Goal: Check status: Check status

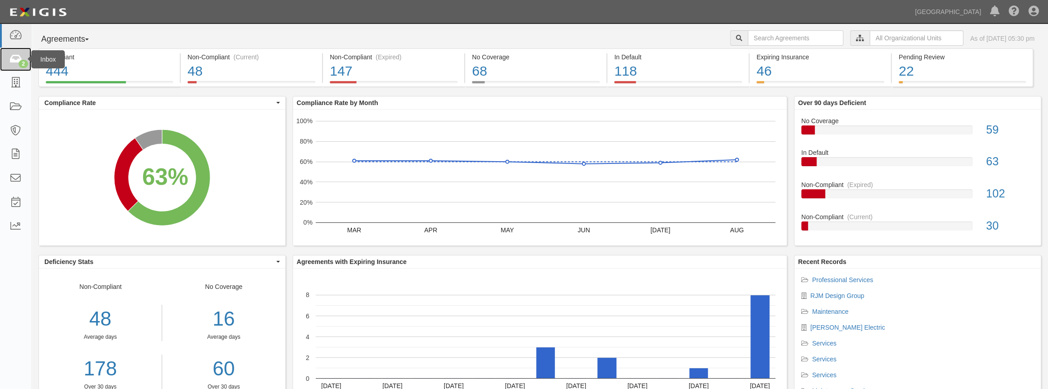
click at [17, 58] on icon at bounding box center [15, 59] width 13 height 10
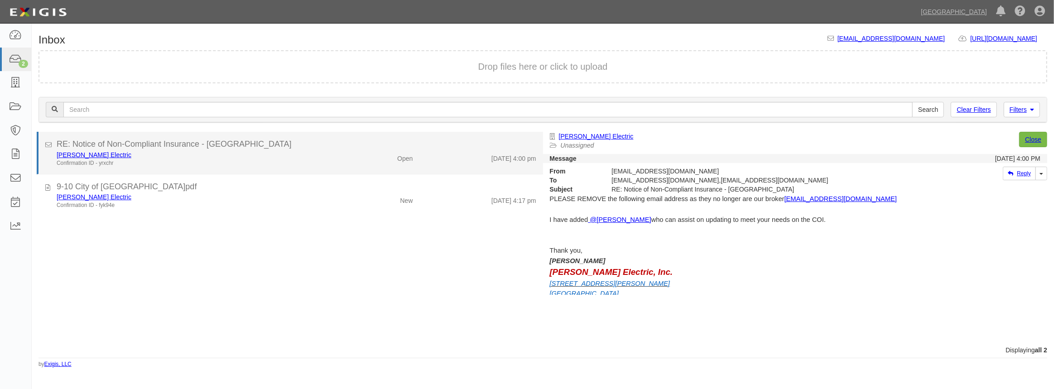
click at [235, 140] on div "RE: Notice of Non-Compliant Insurance - [GEOGRAPHIC_DATA]" at bounding box center [297, 145] width 480 height 12
click at [285, 146] on div "RE: Notice of Non-Compliant Insurance - [GEOGRAPHIC_DATA]" at bounding box center [297, 145] width 480 height 12
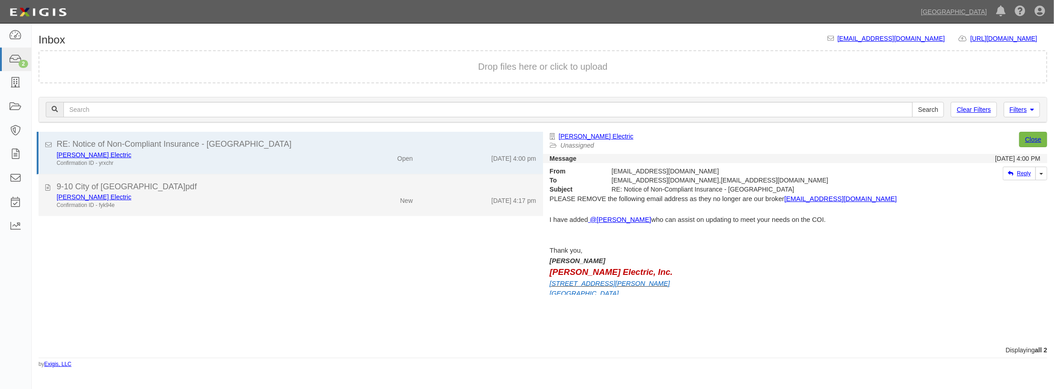
click at [233, 186] on div "9-10 City of [GEOGRAPHIC_DATA]pdf" at bounding box center [297, 187] width 480 height 12
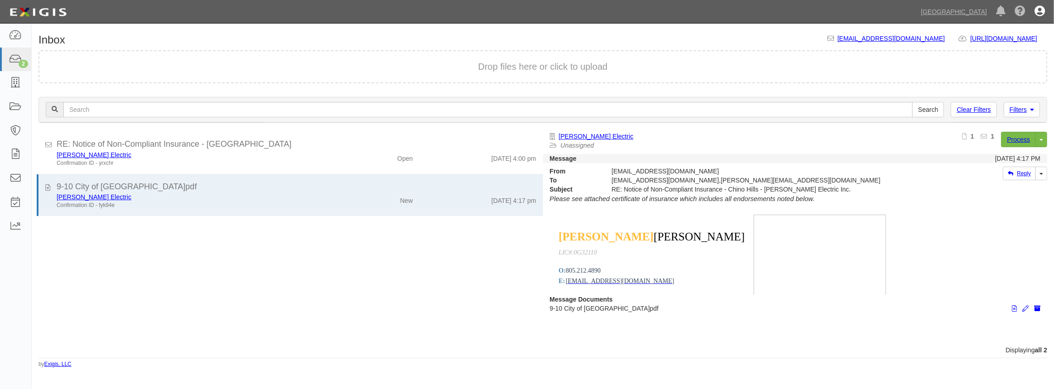
click at [1038, 6] on icon at bounding box center [1040, 11] width 10 height 11
click at [999, 58] on link "Sign Out" at bounding box center [1013, 53] width 72 height 18
